Goal: Communication & Community: Ask a question

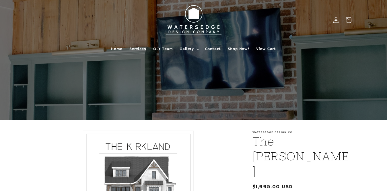
click at [187, 47] on span "Gallery" at bounding box center [186, 48] width 14 height 5
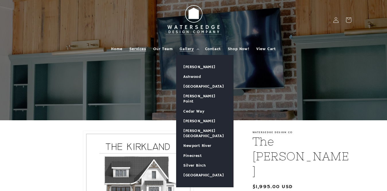
click at [138, 48] on span "Services" at bounding box center [137, 48] width 17 height 5
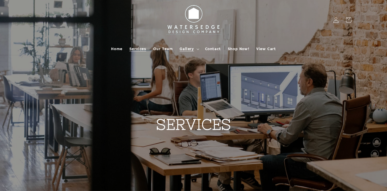
click at [192, 50] on span "Gallery" at bounding box center [186, 48] width 14 height 5
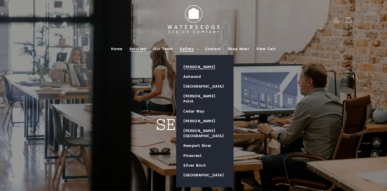
click at [195, 68] on link "[PERSON_NAME]" at bounding box center [204, 67] width 57 height 10
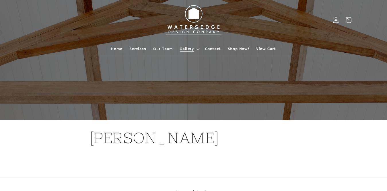
click at [185, 47] on span "Gallery" at bounding box center [186, 48] width 14 height 5
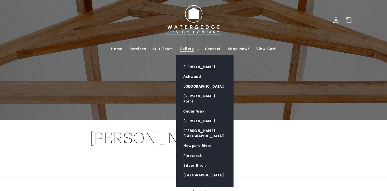
click at [193, 75] on link "Ashwood" at bounding box center [204, 77] width 57 height 10
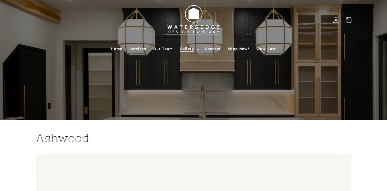
click at [187, 50] on span "Gallery" at bounding box center [186, 48] width 14 height 5
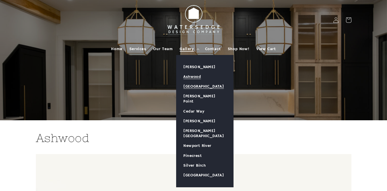
click at [196, 86] on link "[GEOGRAPHIC_DATA]" at bounding box center [204, 87] width 57 height 10
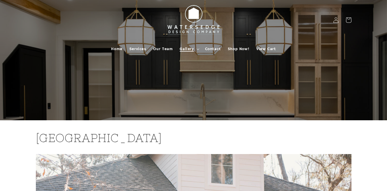
click at [189, 49] on span "Gallery" at bounding box center [186, 48] width 14 height 5
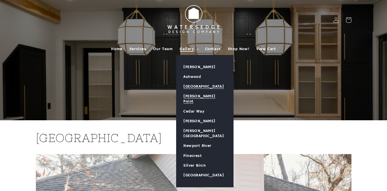
click at [192, 94] on link "[PERSON_NAME] Point" at bounding box center [204, 98] width 57 height 15
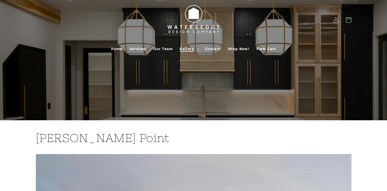
click at [188, 50] on span "Gallery" at bounding box center [186, 48] width 14 height 5
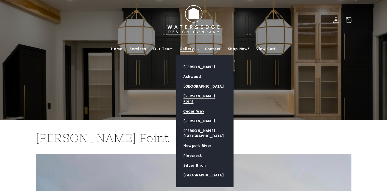
click at [200, 107] on link "Cedar Way" at bounding box center [204, 112] width 57 height 10
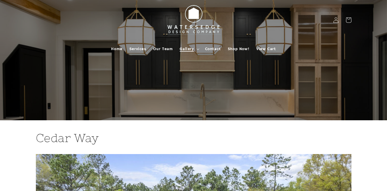
click at [188, 47] on span "Gallery" at bounding box center [186, 48] width 14 height 5
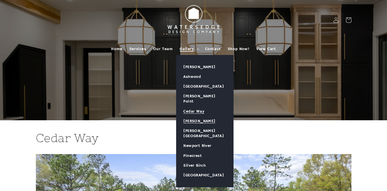
click at [191, 116] on link "[PERSON_NAME]" at bounding box center [204, 121] width 57 height 10
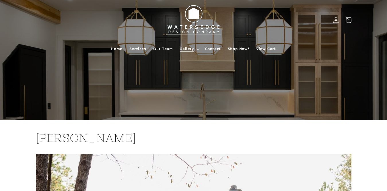
click at [187, 49] on span "Gallery" at bounding box center [186, 48] width 14 height 5
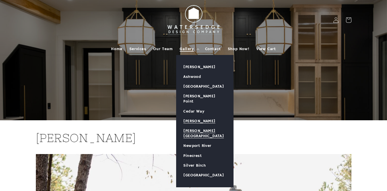
click at [194, 126] on link "[PERSON_NAME][GEOGRAPHIC_DATA]" at bounding box center [204, 133] width 57 height 15
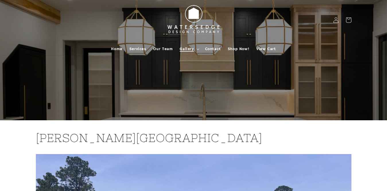
click at [187, 49] on span "Gallery" at bounding box center [186, 48] width 14 height 5
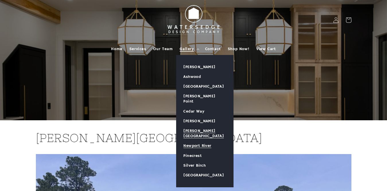
click at [189, 141] on link "Newport River" at bounding box center [204, 146] width 57 height 10
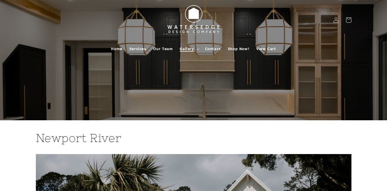
click at [188, 48] on span "Gallery" at bounding box center [186, 48] width 14 height 5
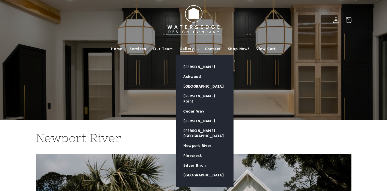
click at [196, 151] on link "Pinecrest" at bounding box center [204, 156] width 57 height 10
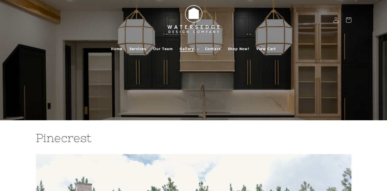
click at [188, 50] on span "Gallery" at bounding box center [186, 48] width 14 height 5
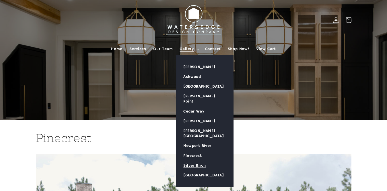
click at [191, 161] on link "Silver Birch" at bounding box center [204, 166] width 57 height 10
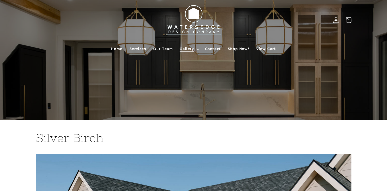
click at [187, 50] on span "Gallery" at bounding box center [186, 48] width 14 height 5
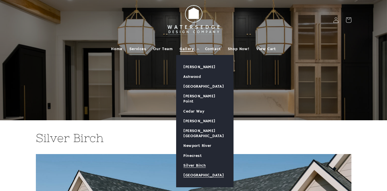
click at [187, 171] on link "[GEOGRAPHIC_DATA]" at bounding box center [204, 176] width 57 height 10
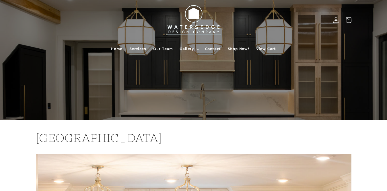
click at [116, 50] on span "Home" at bounding box center [116, 48] width 11 height 5
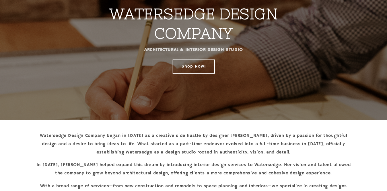
scroll to position [86, 0]
click at [184, 65] on link "Shop Now!" at bounding box center [194, 66] width 42 height 13
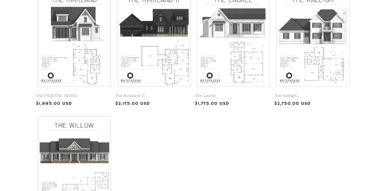
scroll to position [115, 0]
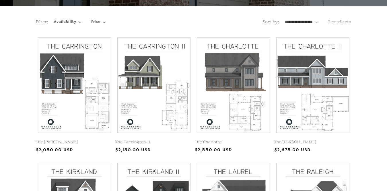
click at [305, 21] on select "**********" at bounding box center [301, 22] width 33 height 6
select select "**********"
click at [285, 19] on select "**********" at bounding box center [301, 22] width 33 height 6
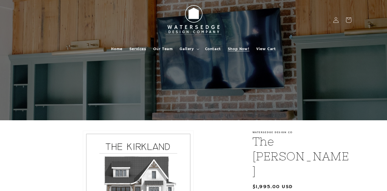
click at [246, 47] on span "Shop Now!" at bounding box center [238, 48] width 21 height 5
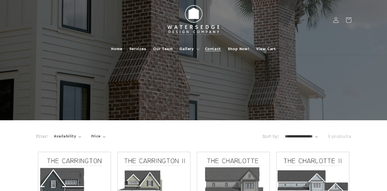
click at [214, 51] on span "Contact" at bounding box center [213, 48] width 16 height 5
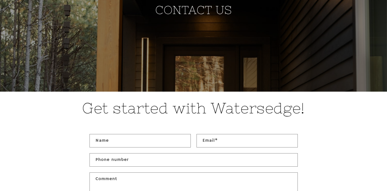
scroll to position [172, 0]
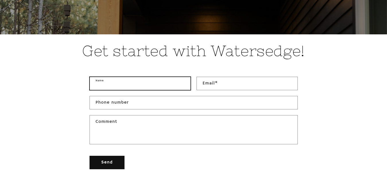
click at [135, 83] on input "Name" at bounding box center [140, 83] width 101 height 13
click at [110, 88] on input "Name" at bounding box center [140, 83] width 101 height 13
type input "**********"
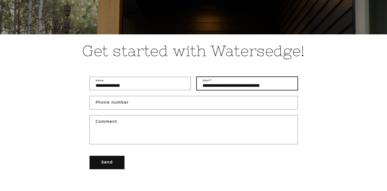
drag, startPoint x: 200, startPoint y: 85, endPoint x: 312, endPoint y: 88, distance: 111.8
click at [312, 88] on div "**********" at bounding box center [193, 122] width 387 height 113
type input "**********"
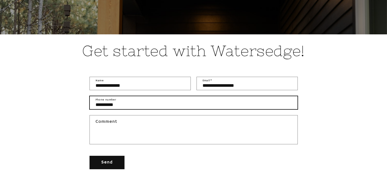
type input "**********"
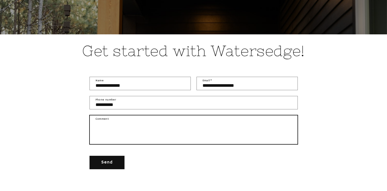
type textarea "*"
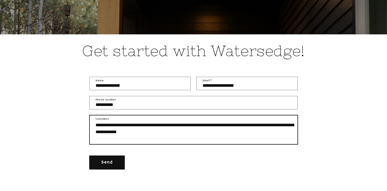
type textarea "**********"
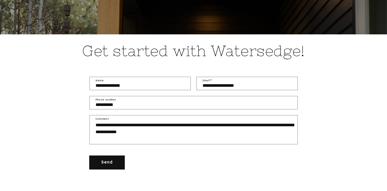
click at [105, 165] on button "Send" at bounding box center [106, 162] width 35 height 13
